Goal: Task Accomplishment & Management: Complete application form

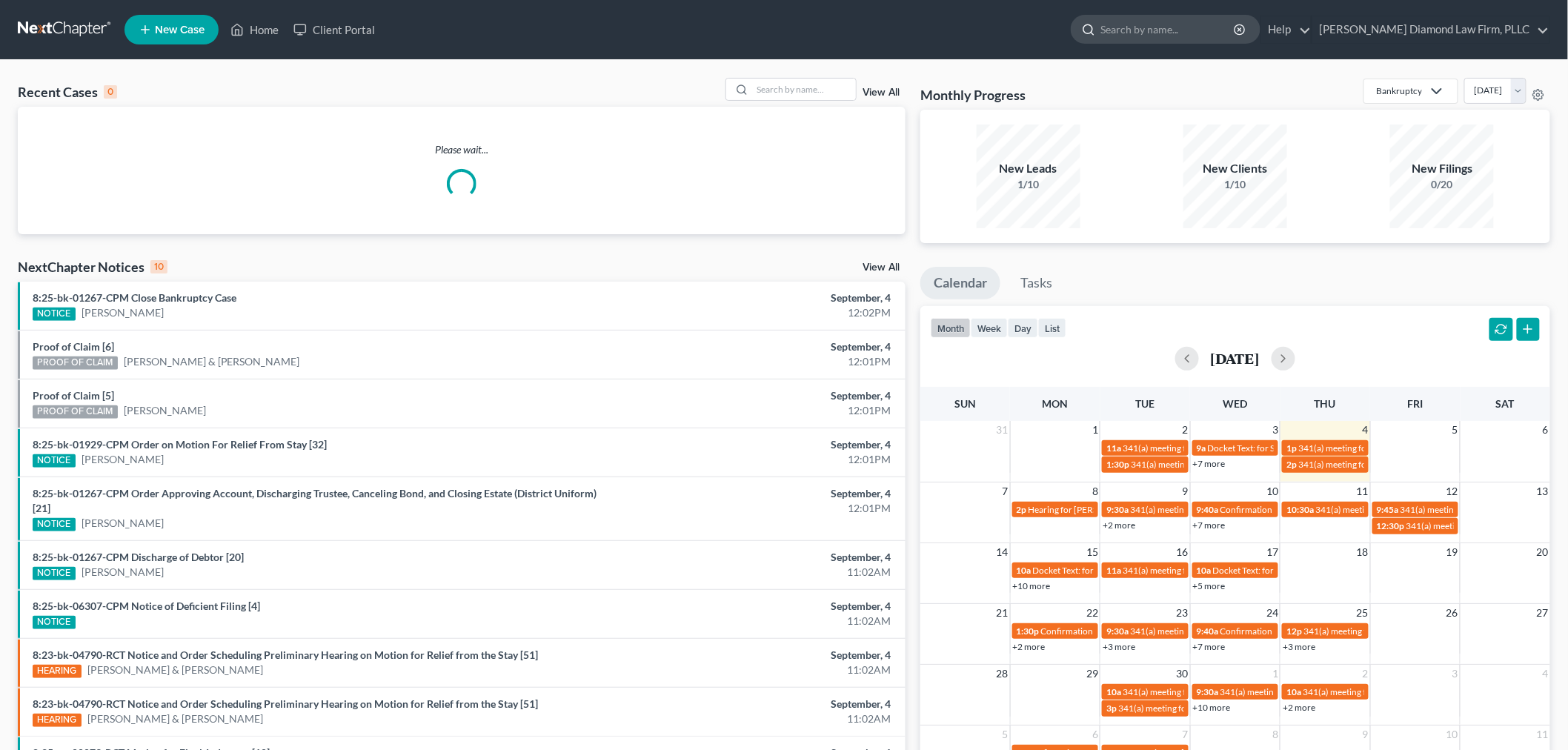
click at [1210, 26] on input "search" at bounding box center [1168, 29] width 135 height 27
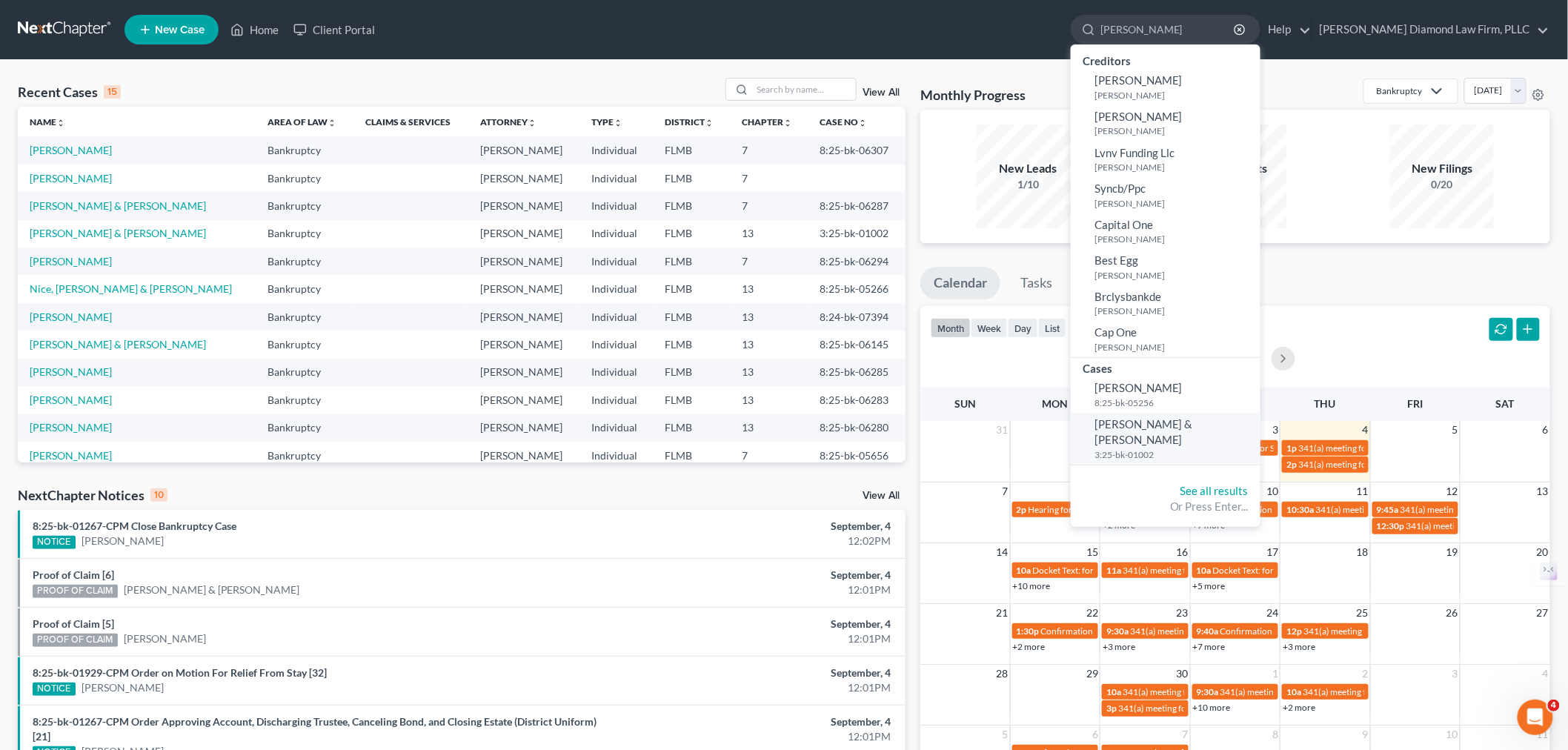
type input "[PERSON_NAME]"
click at [1193, 428] on span "[PERSON_NAME] & [PERSON_NAME]" at bounding box center [1144, 432] width 99 height 29
select select "13"
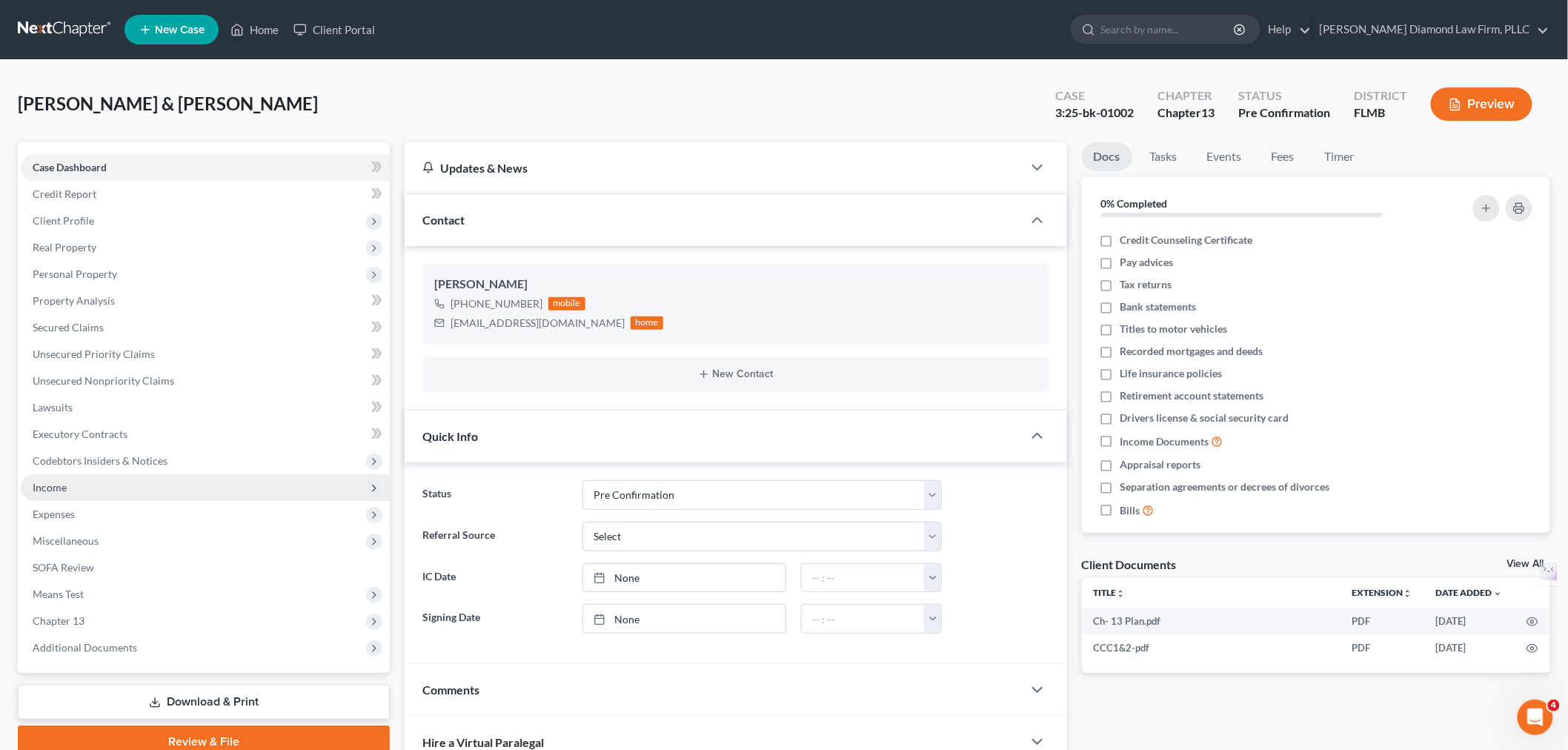
click at [99, 483] on span "Income" at bounding box center [205, 487] width 369 height 26
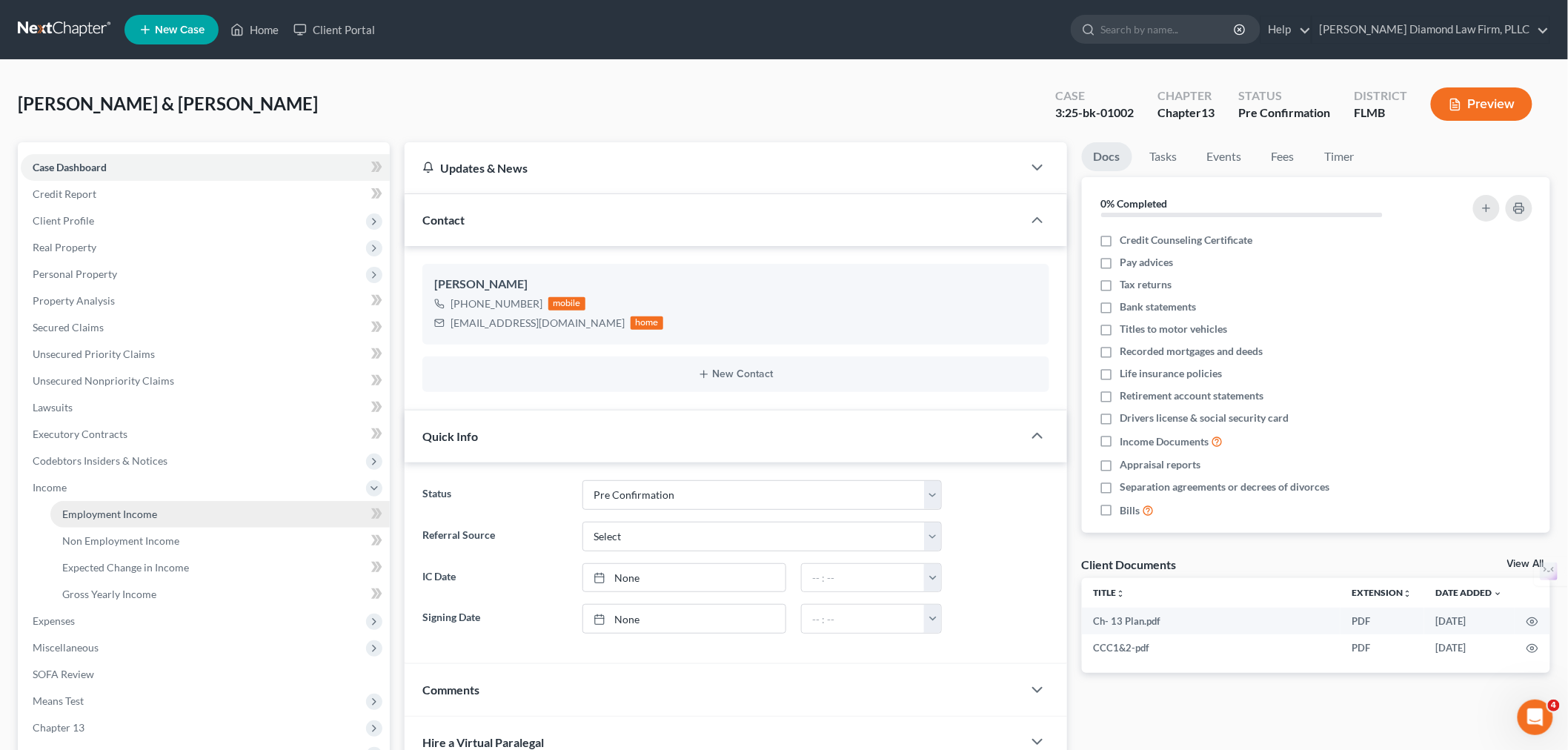
click at [121, 515] on span "Employment Income" at bounding box center [110, 514] width 95 height 13
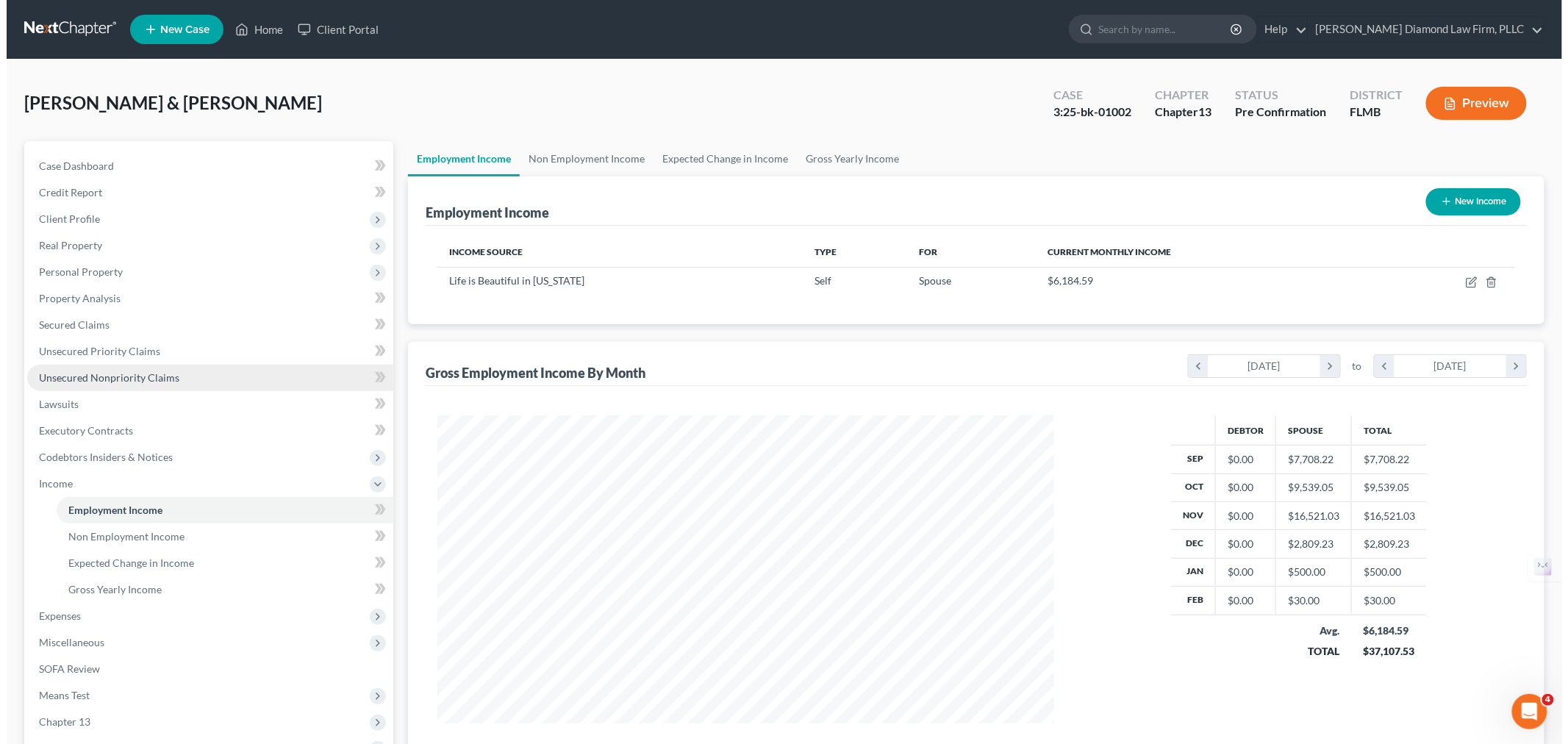
scroll to position [307, 645]
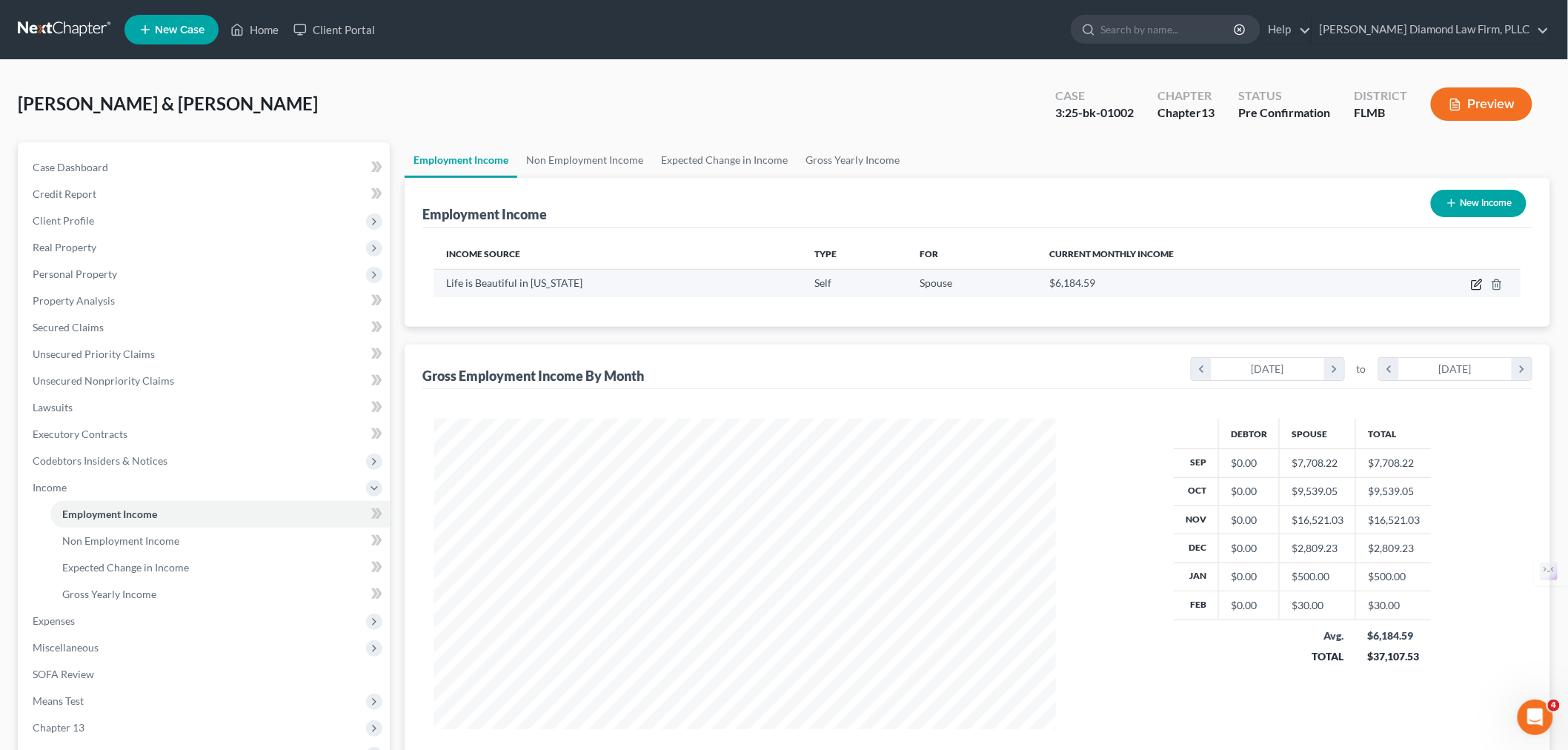
click at [1481, 284] on icon "button" at bounding box center [1476, 286] width 9 height 9
select select "1"
select select "9"
select select "0"
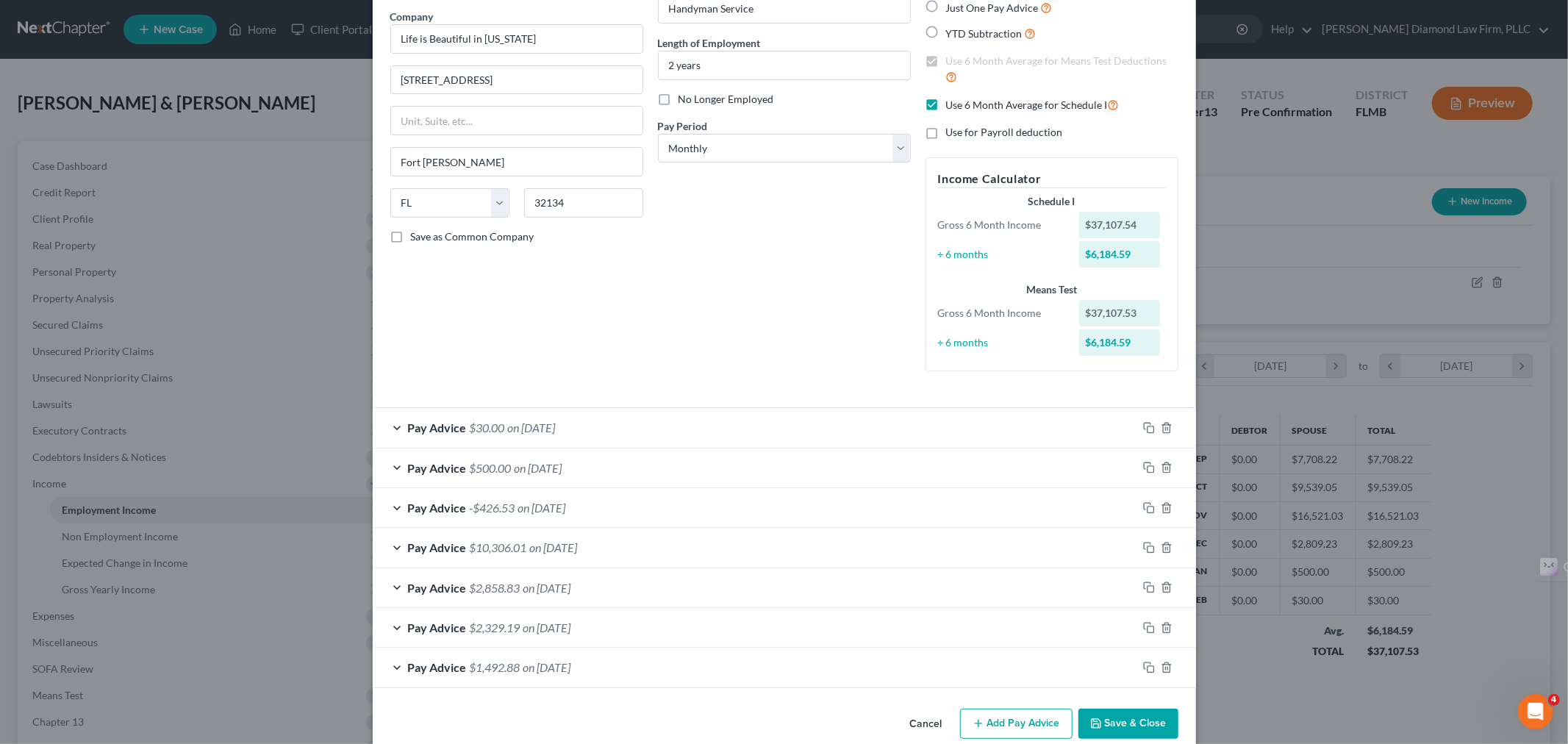
scroll to position [140, 0]
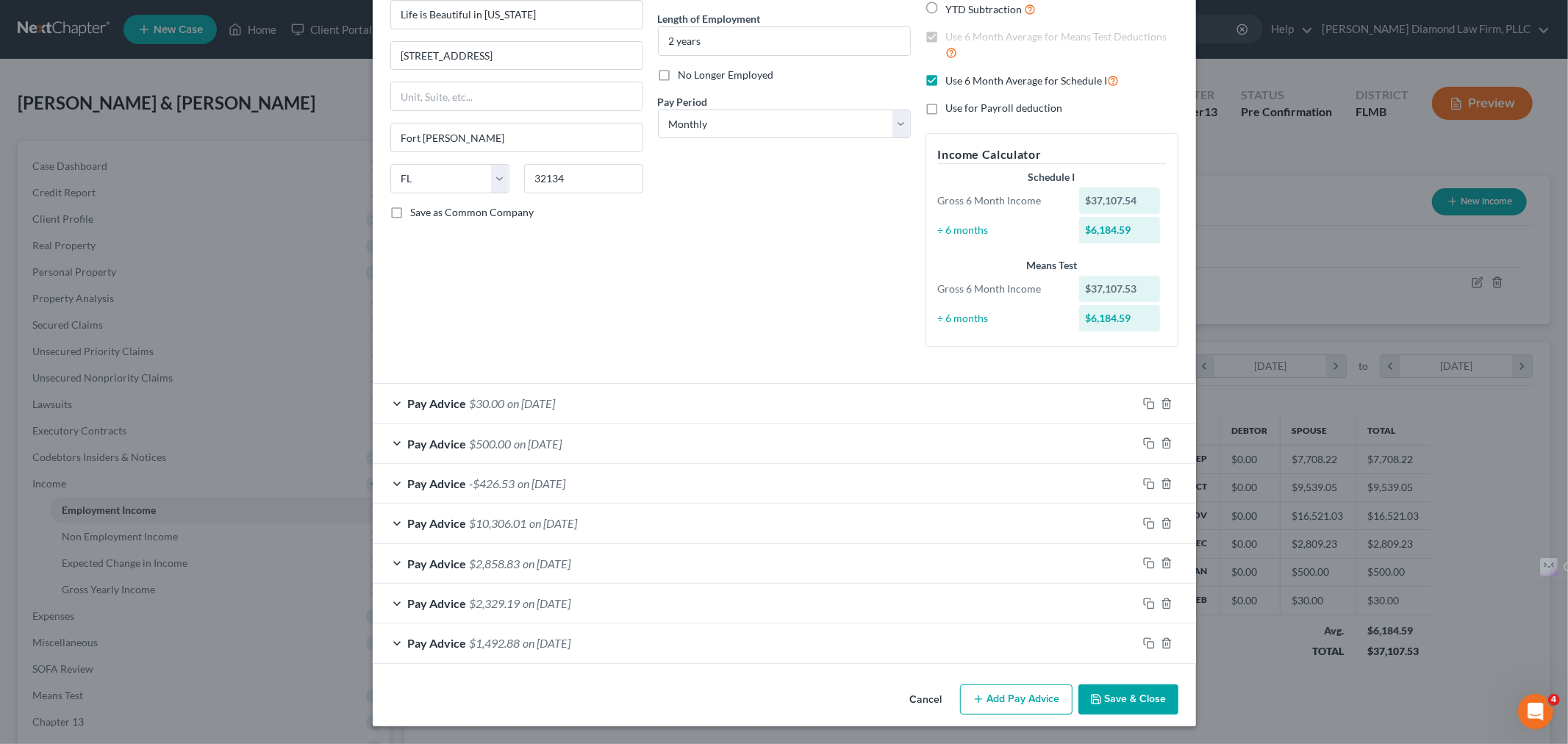
click at [601, 518] on div "Pay Advice $10,306.01 on [DATE]" at bounding box center [755, 523] width 765 height 39
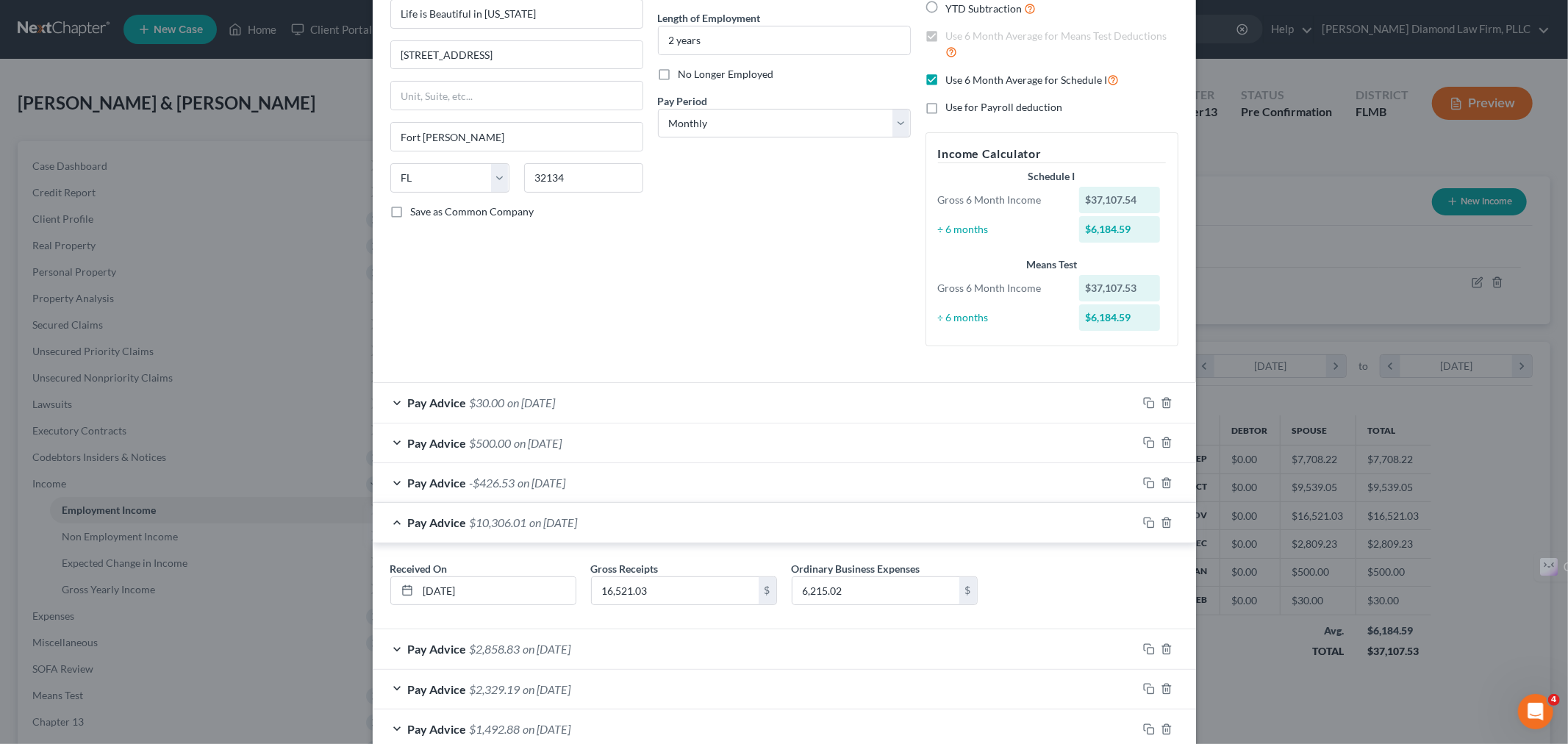
click at [601, 518] on div "Pay Advice $10,306.01 on [DATE]" at bounding box center [755, 522] width 765 height 39
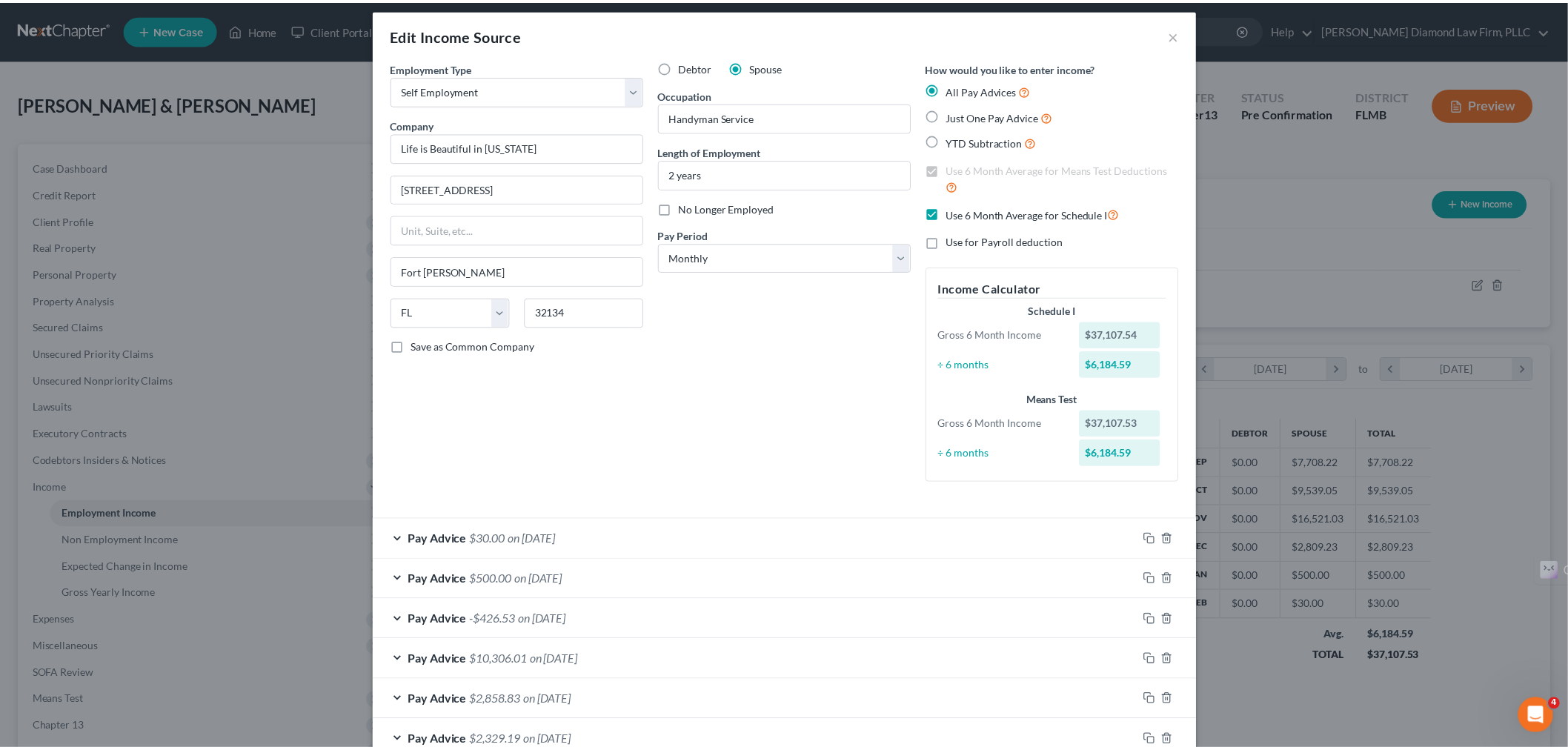
scroll to position [0, 0]
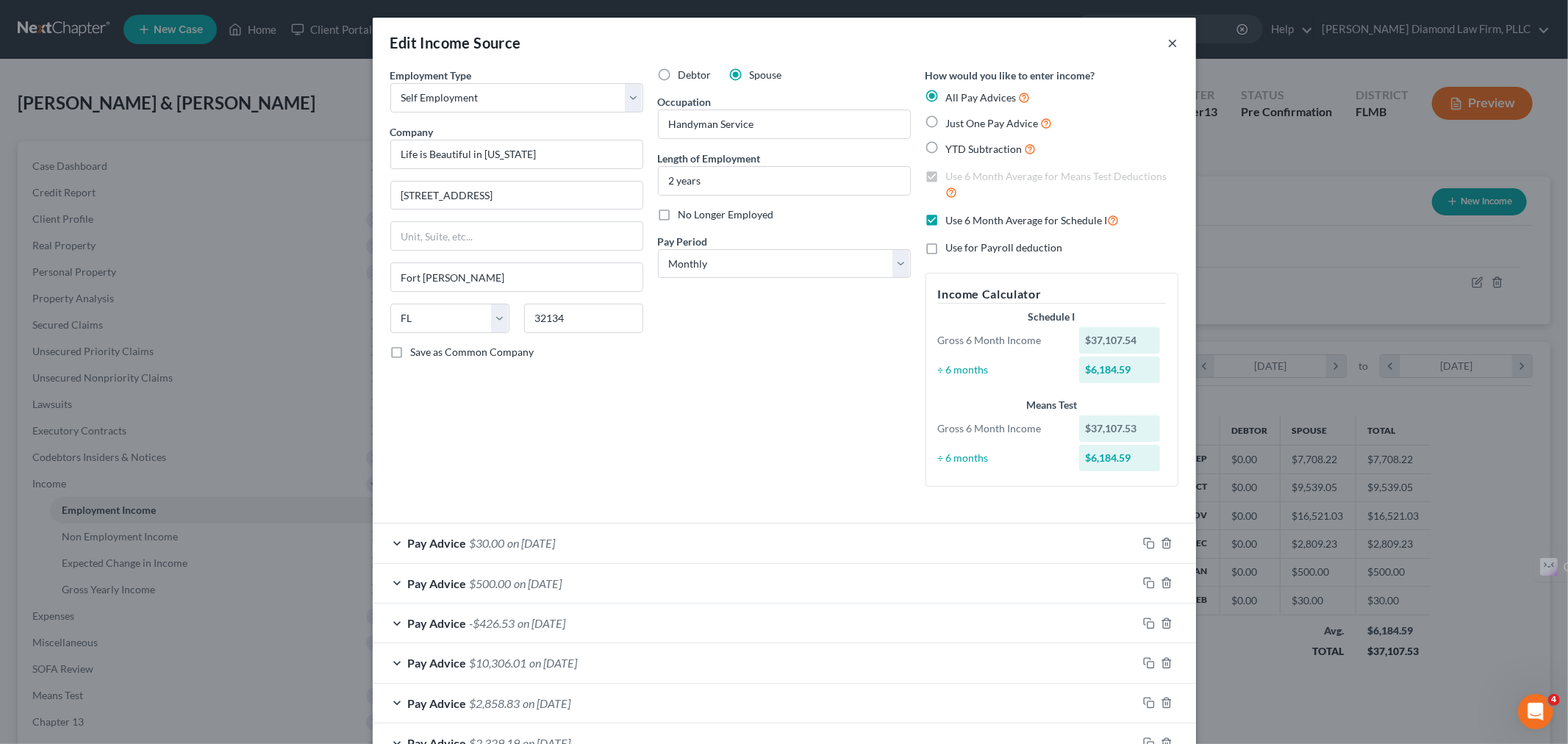
click at [1170, 34] on button "×" at bounding box center [1173, 43] width 10 height 18
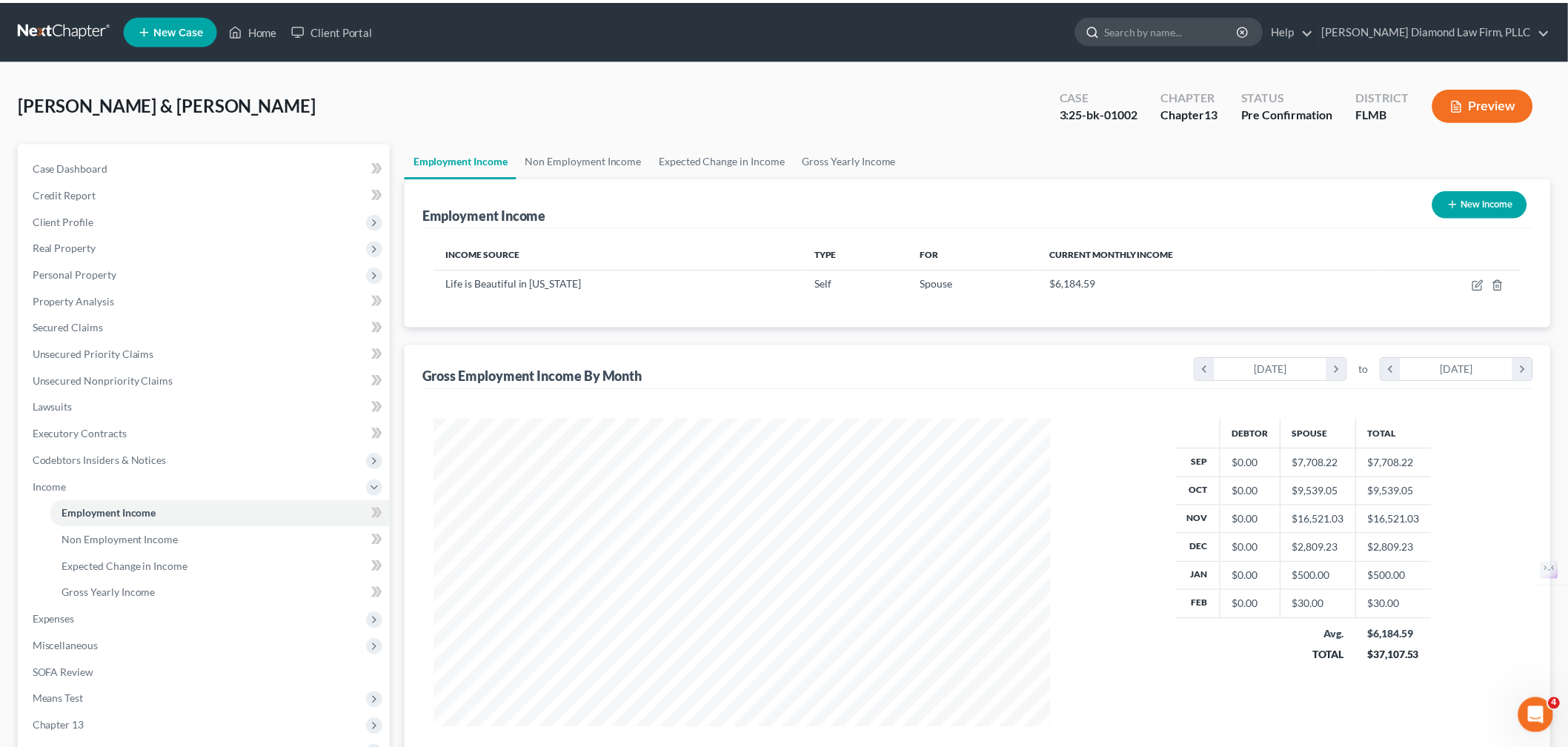
scroll to position [741042, 740486]
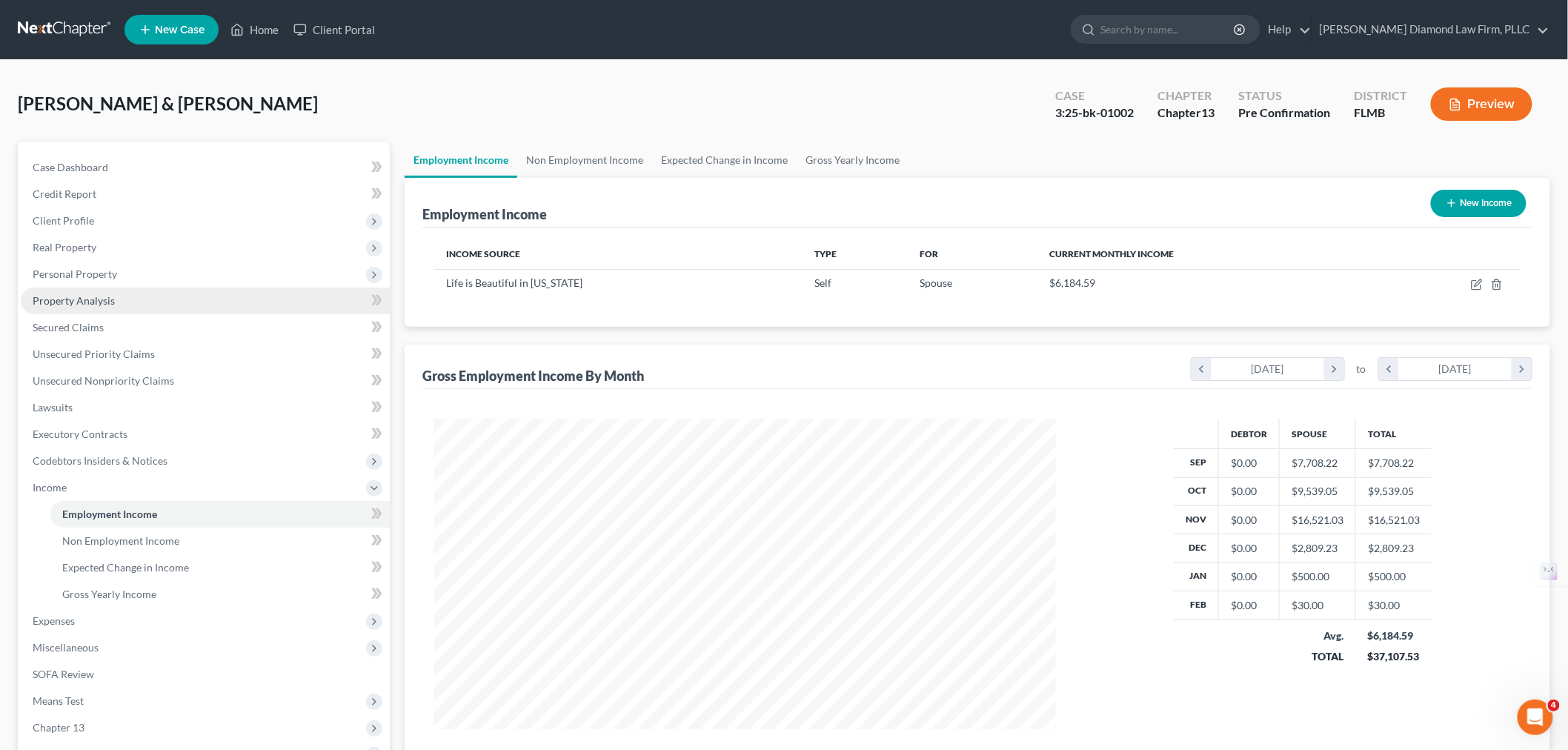
click at [89, 294] on span "Property Analysis" at bounding box center [73, 300] width 82 height 13
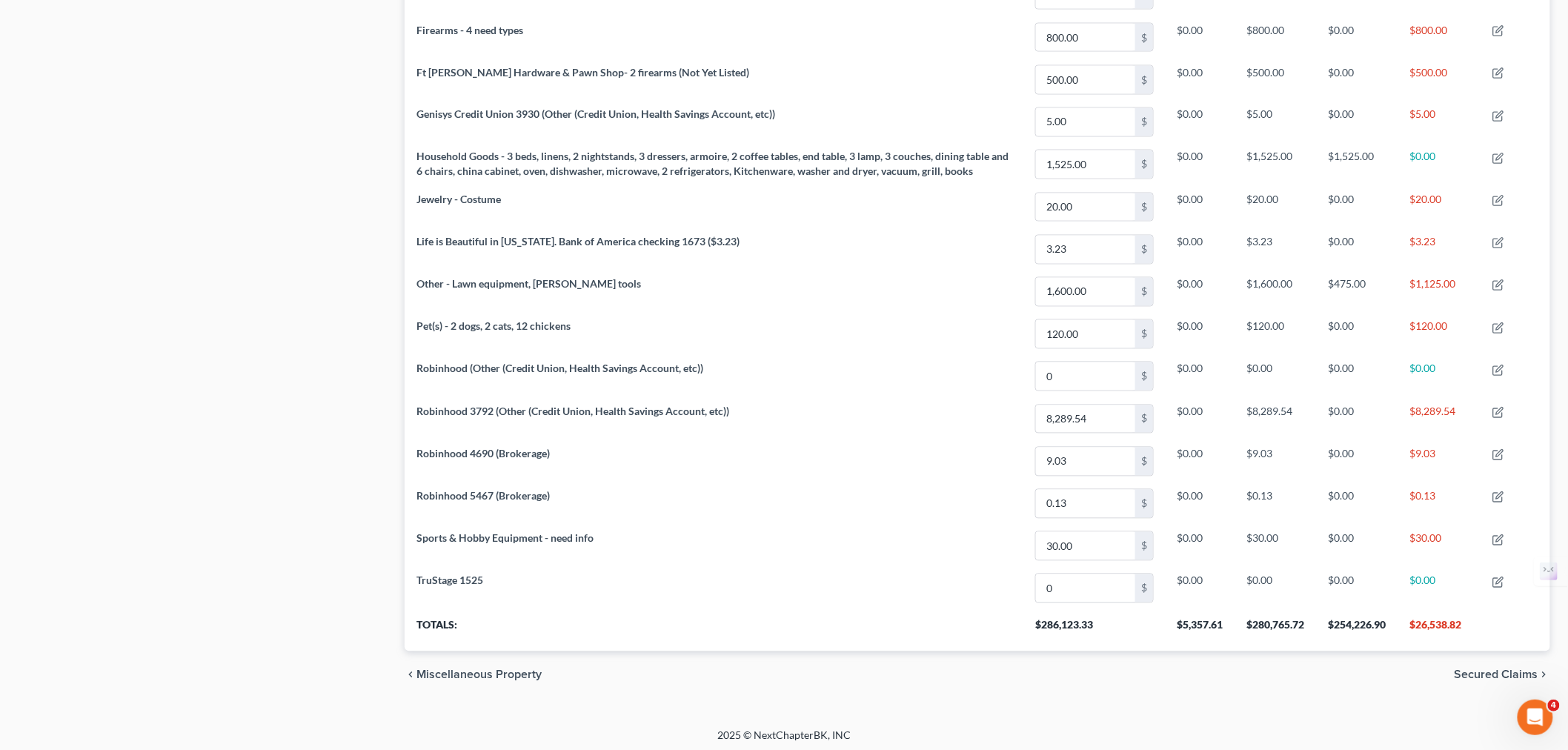
scroll to position [1078, 0]
